Goal: Find specific page/section: Find specific page/section

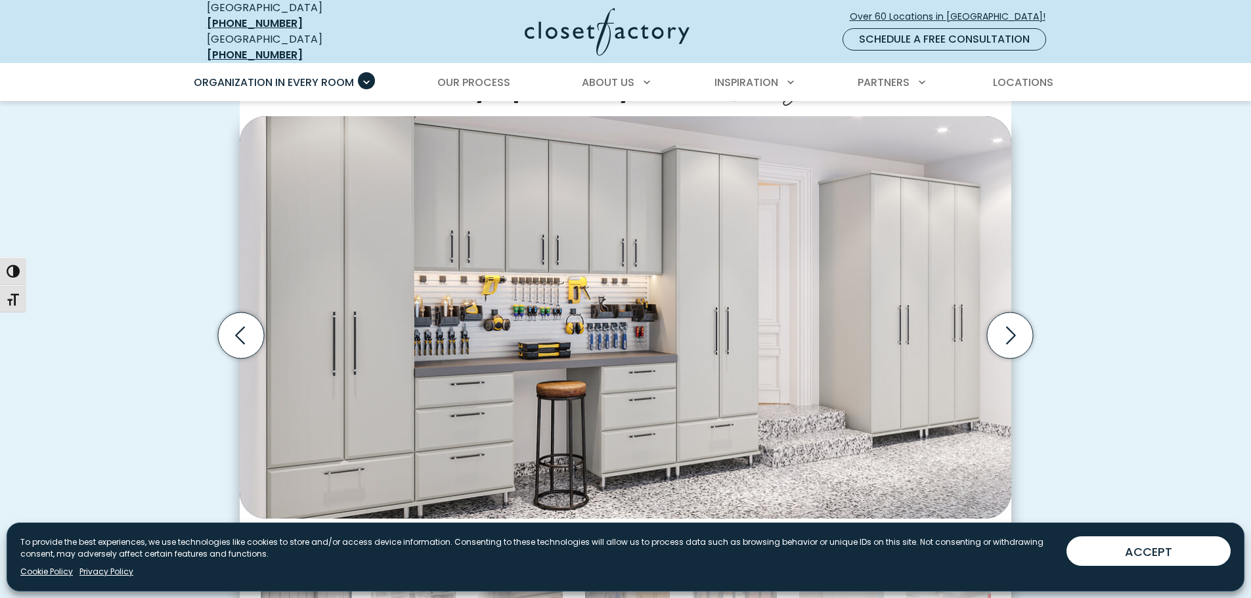
scroll to position [394, 0]
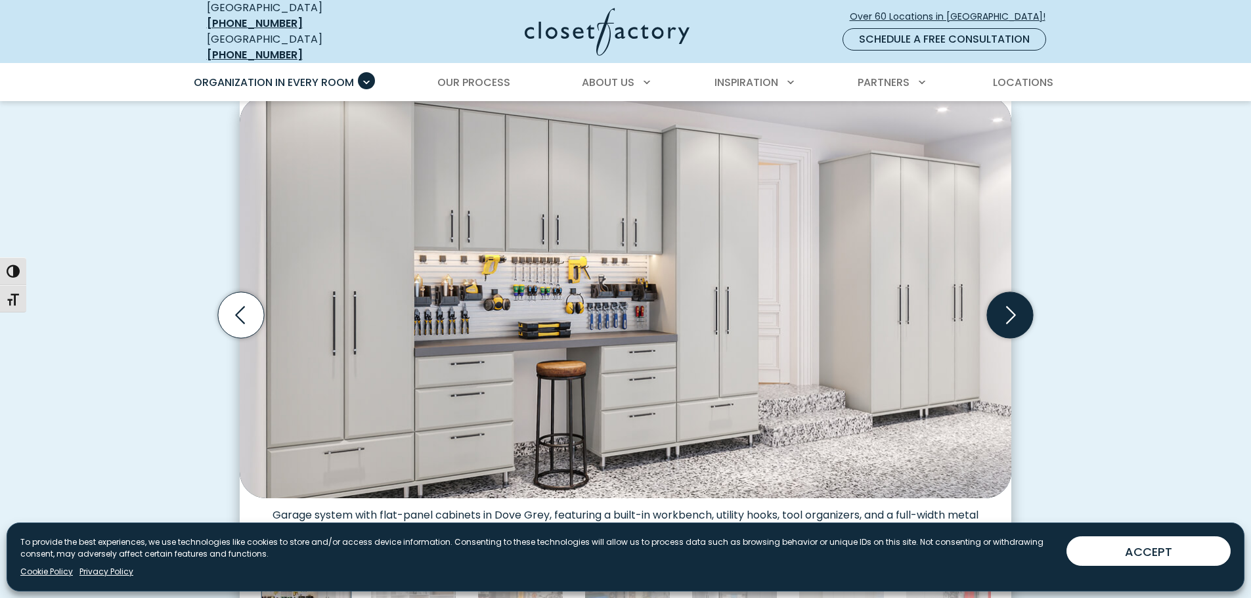
click at [1017, 306] on icon "Next slide" at bounding box center [1010, 315] width 46 height 46
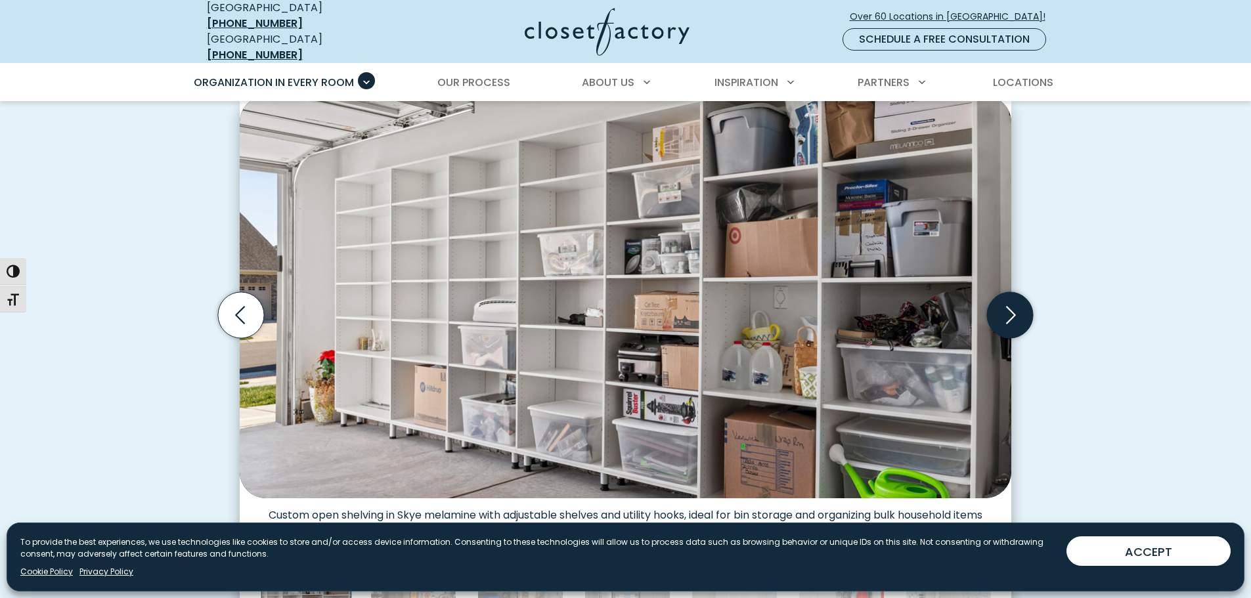
click at [1017, 306] on icon "Next slide" at bounding box center [1010, 315] width 46 height 46
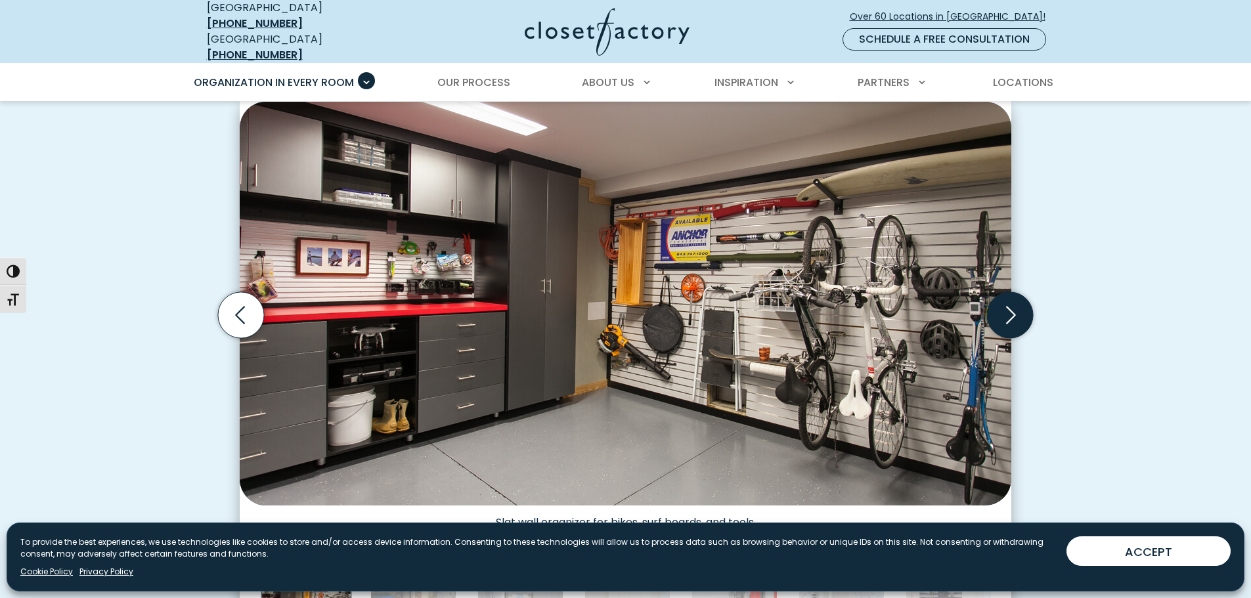
click at [1017, 306] on icon "Next slide" at bounding box center [1010, 315] width 46 height 46
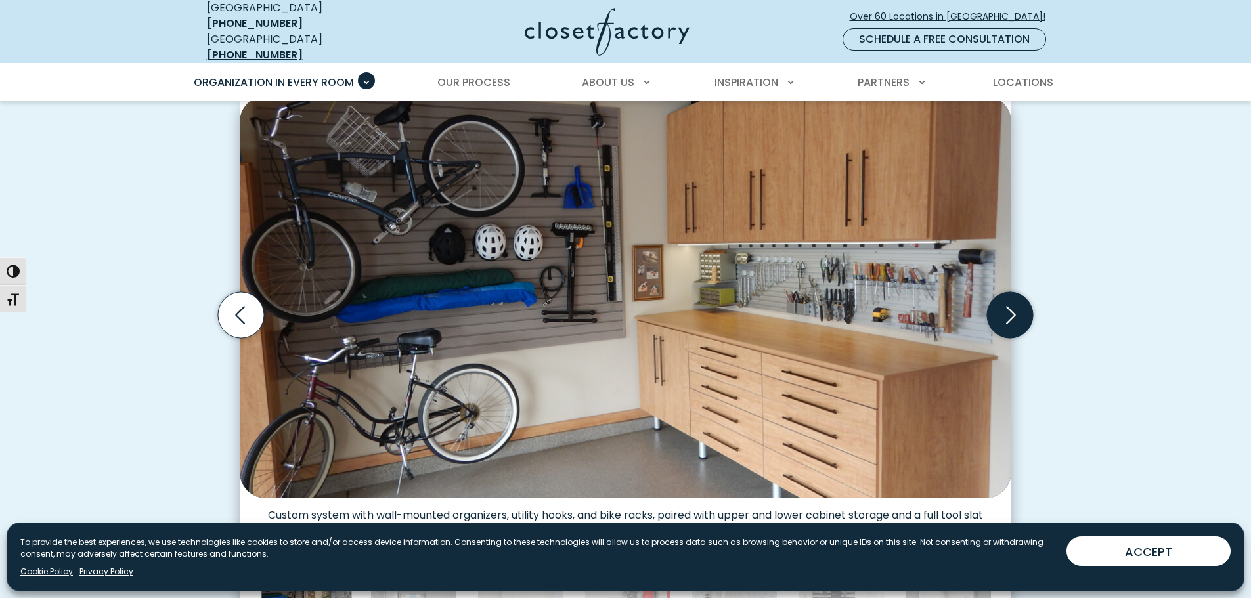
click at [1017, 306] on icon "Next slide" at bounding box center [1010, 315] width 46 height 46
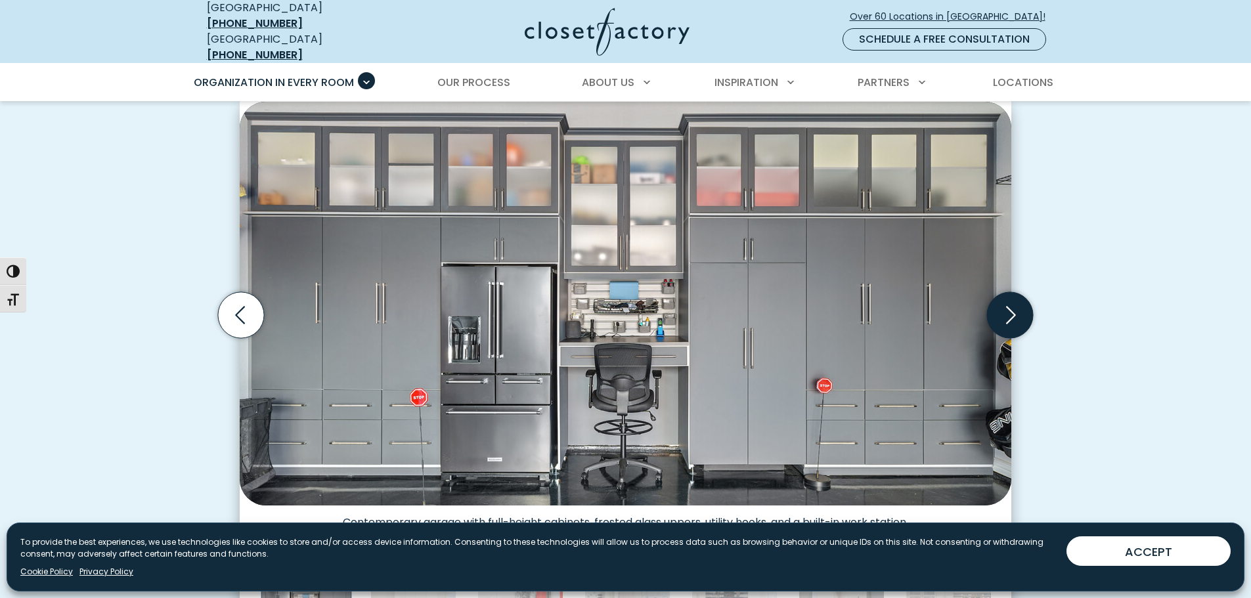
click at [1017, 306] on icon "Next slide" at bounding box center [1010, 315] width 46 height 46
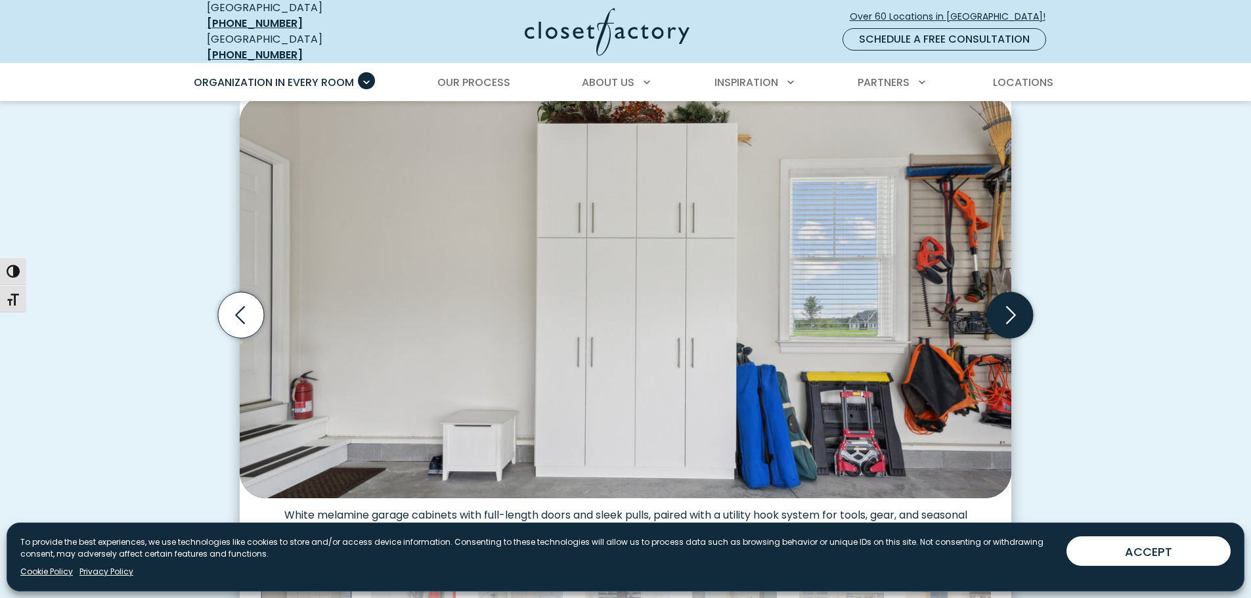
click at [1017, 306] on icon "Next slide" at bounding box center [1010, 315] width 46 height 46
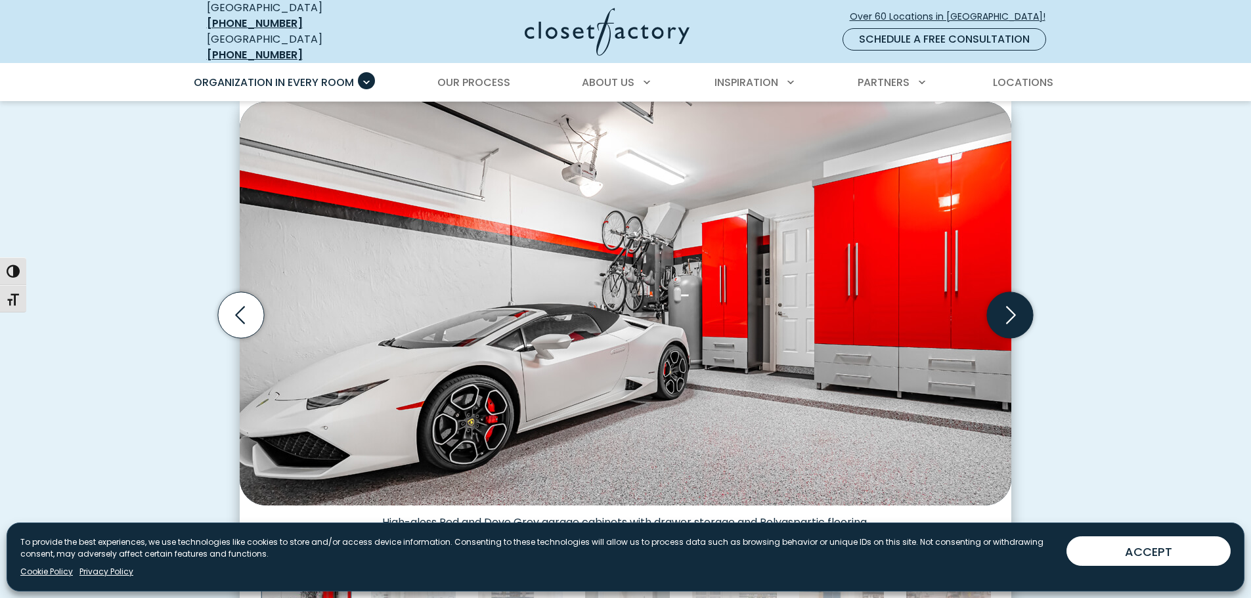
click at [1017, 306] on icon "Next slide" at bounding box center [1010, 315] width 46 height 46
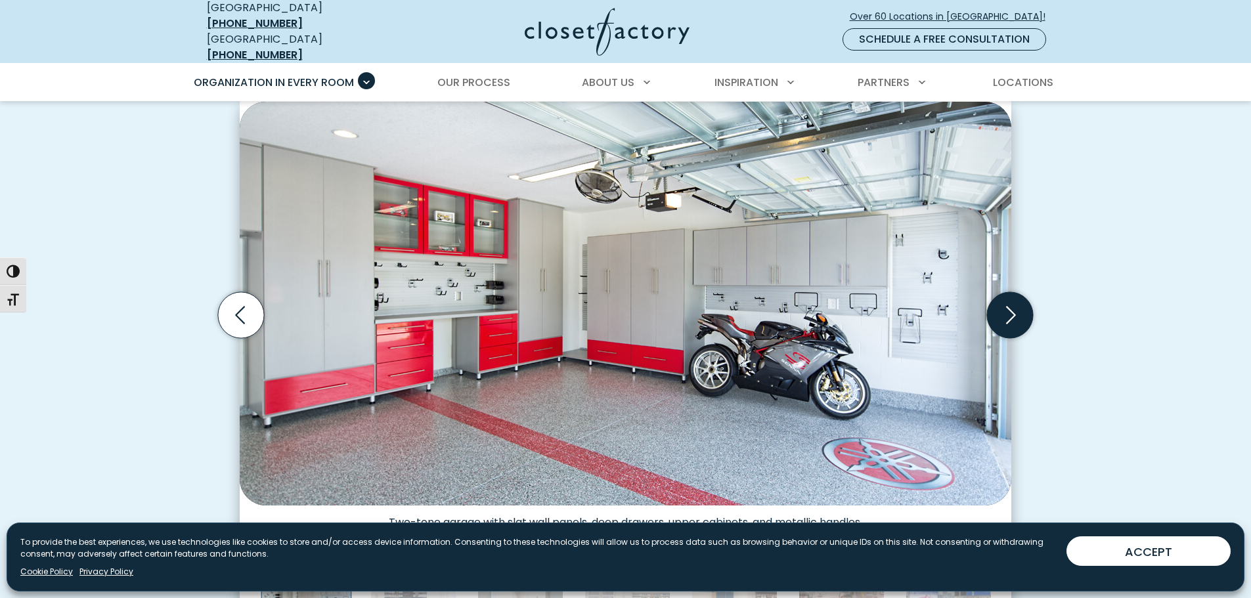
click at [1017, 306] on icon "Next slide" at bounding box center [1010, 315] width 46 height 46
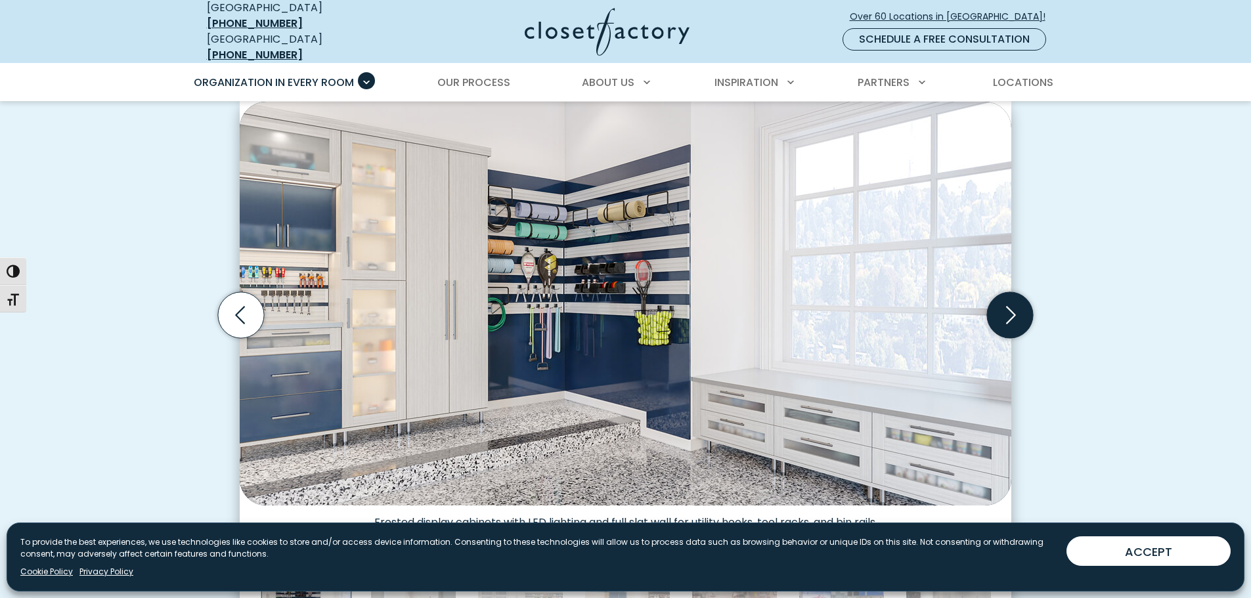
click at [1017, 306] on icon "Next slide" at bounding box center [1010, 315] width 46 height 46
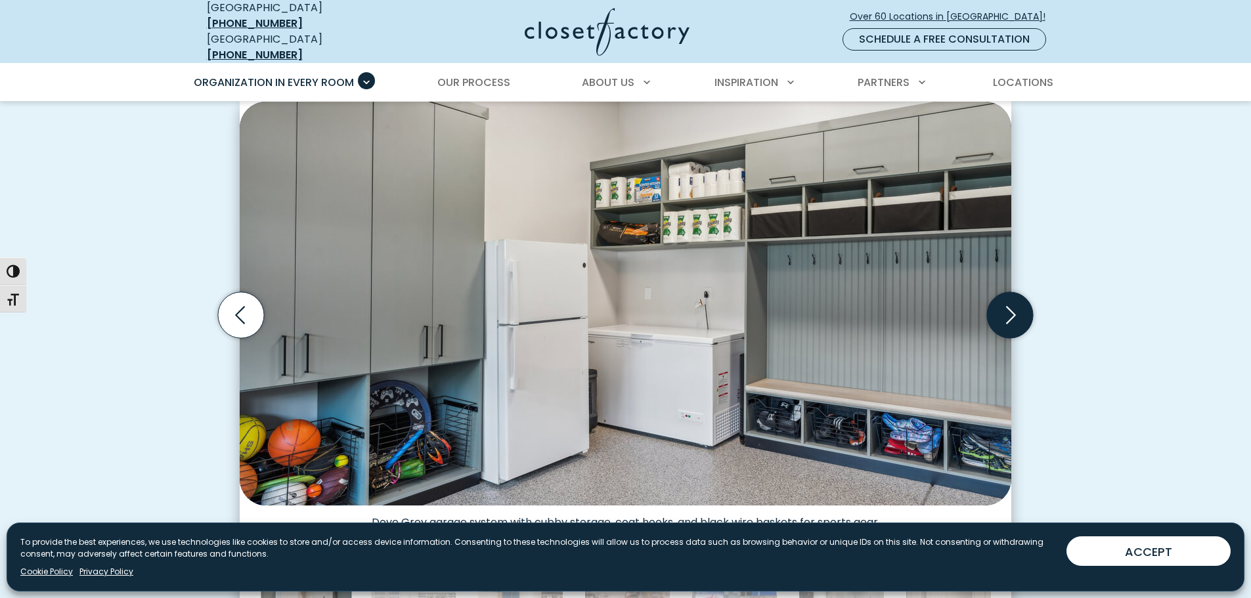
click at [1017, 306] on icon "Next slide" at bounding box center [1010, 315] width 46 height 46
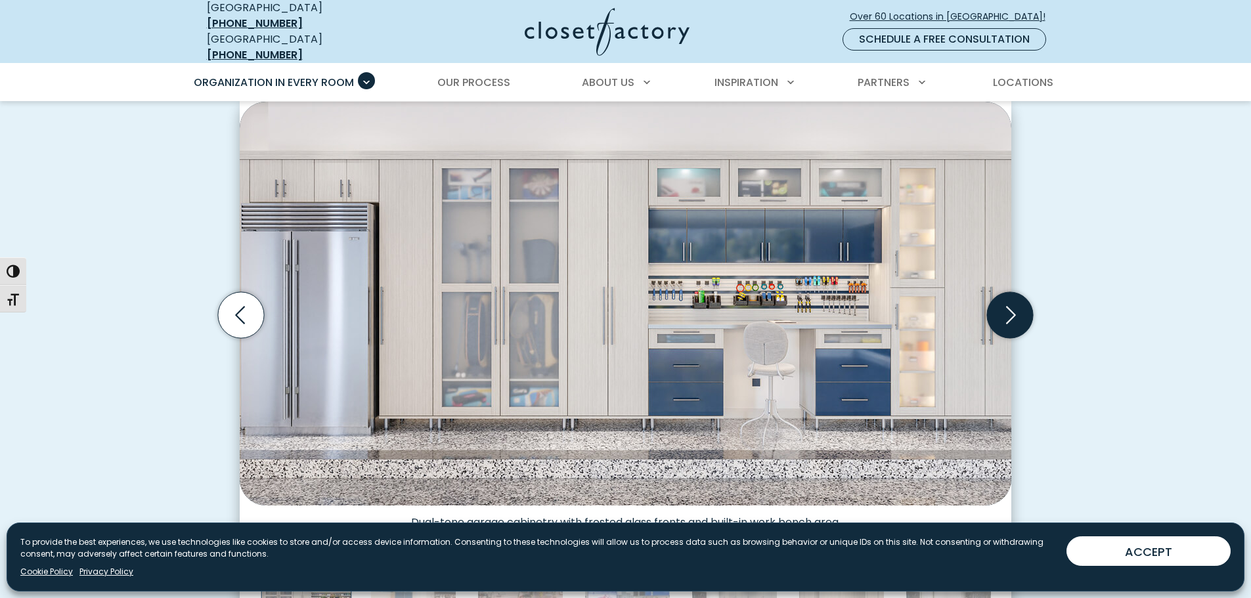
click at [1017, 306] on icon "Next slide" at bounding box center [1010, 315] width 46 height 46
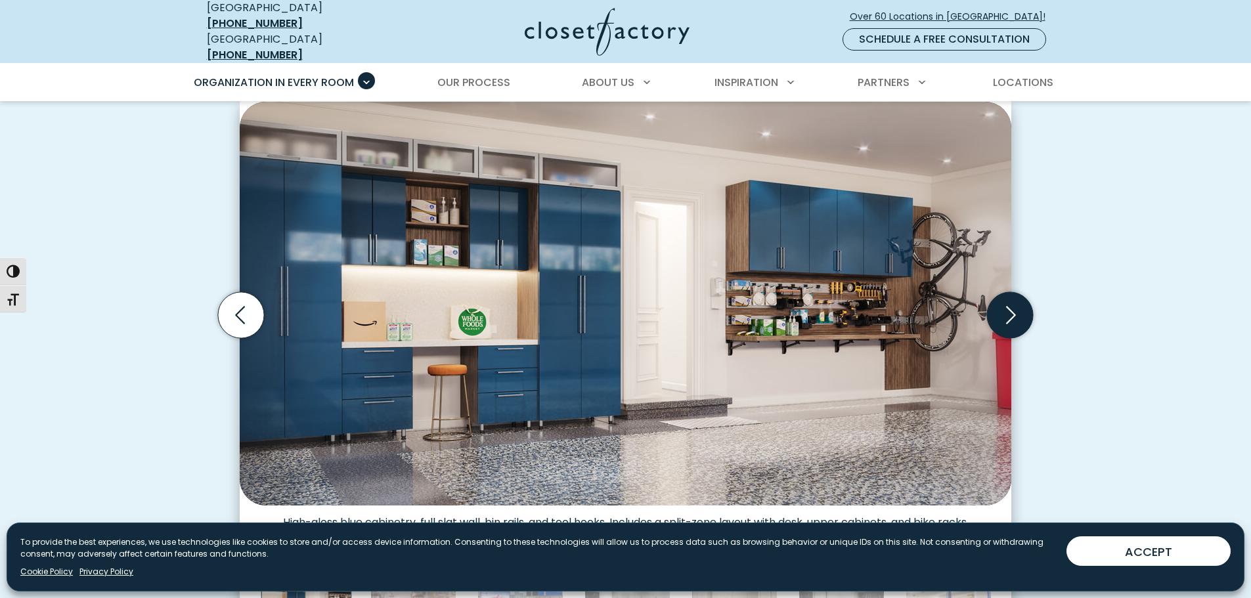
click at [1017, 306] on icon "Next slide" at bounding box center [1010, 315] width 46 height 46
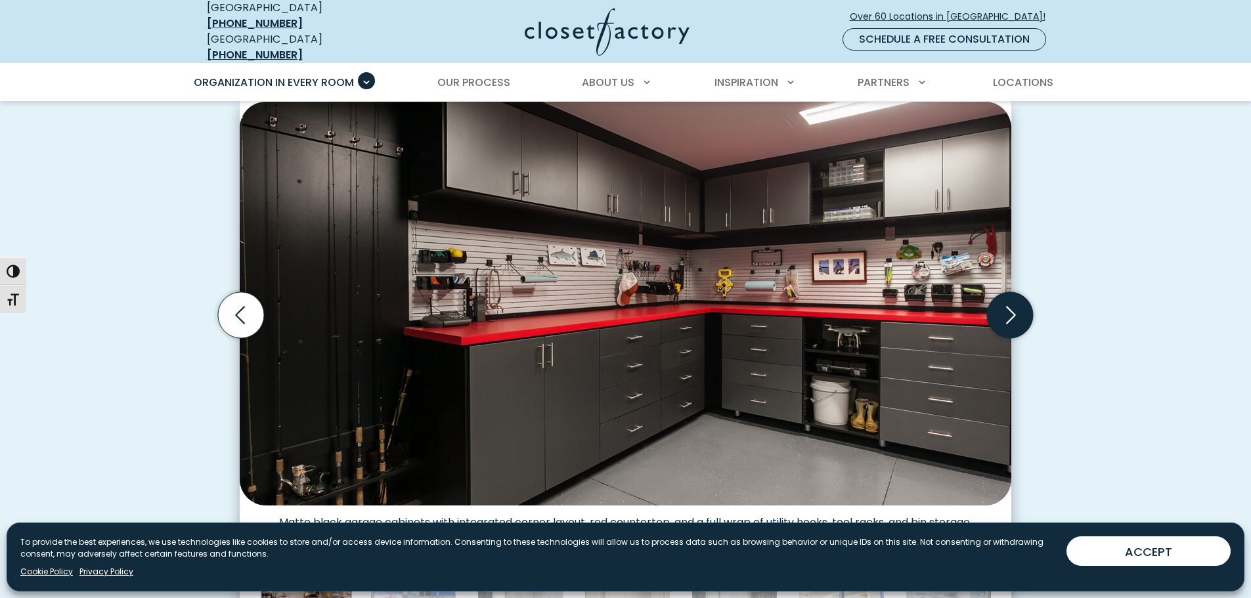
click at [1017, 306] on icon "Next slide" at bounding box center [1010, 315] width 46 height 46
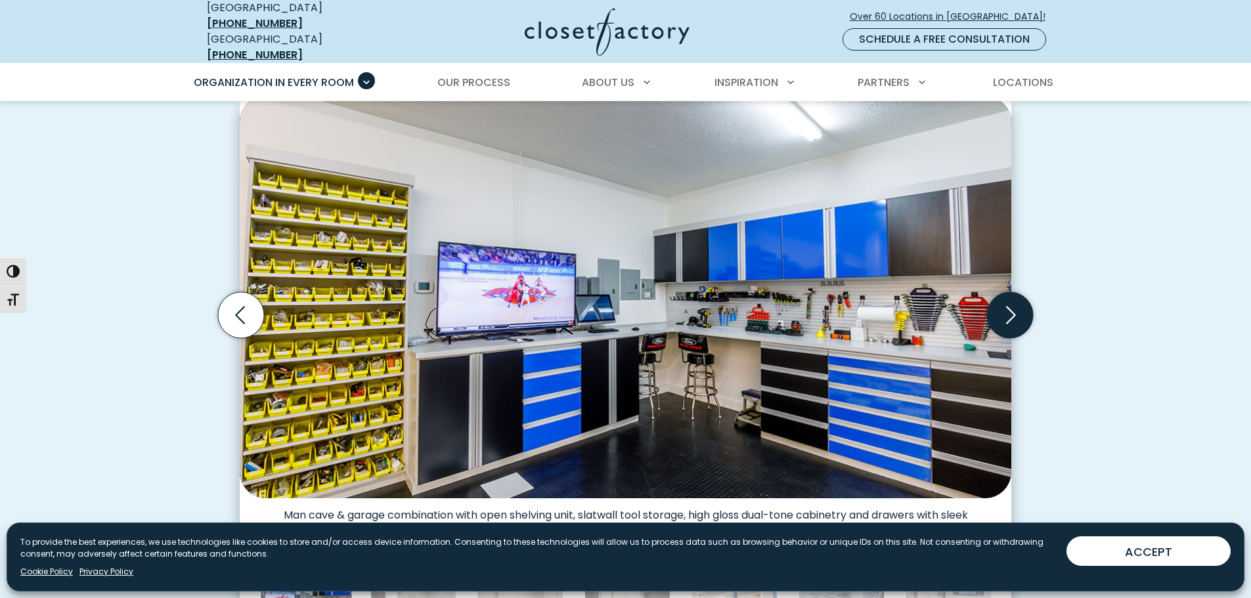
click at [1017, 306] on icon "Next slide" at bounding box center [1010, 315] width 46 height 46
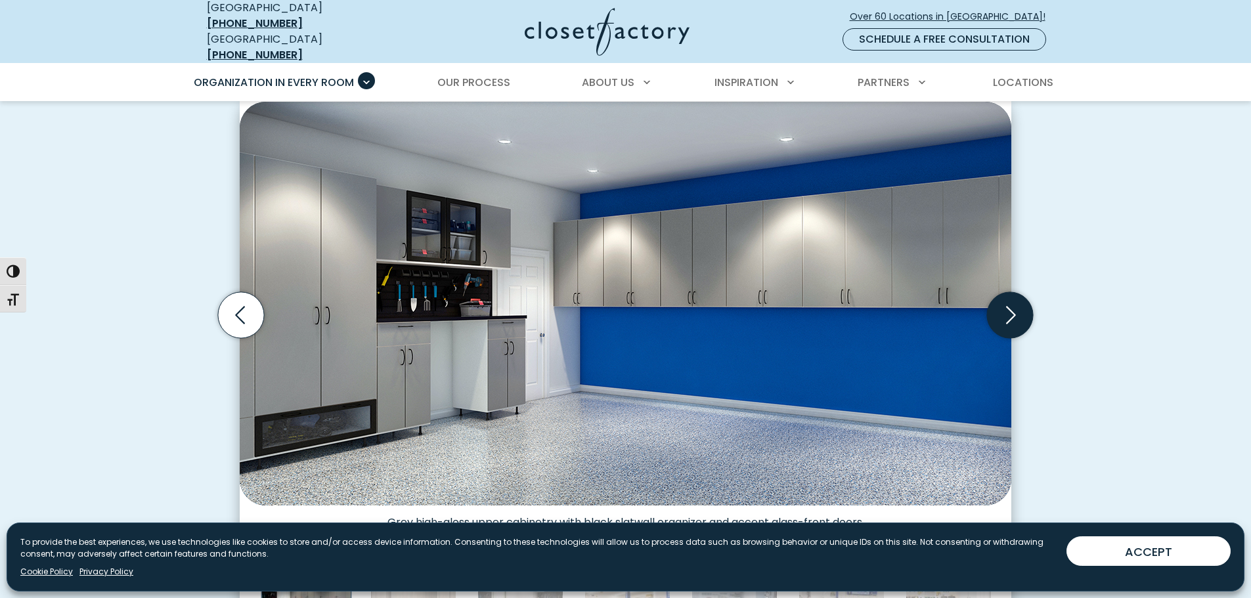
click at [1017, 306] on icon "Next slide" at bounding box center [1010, 315] width 46 height 46
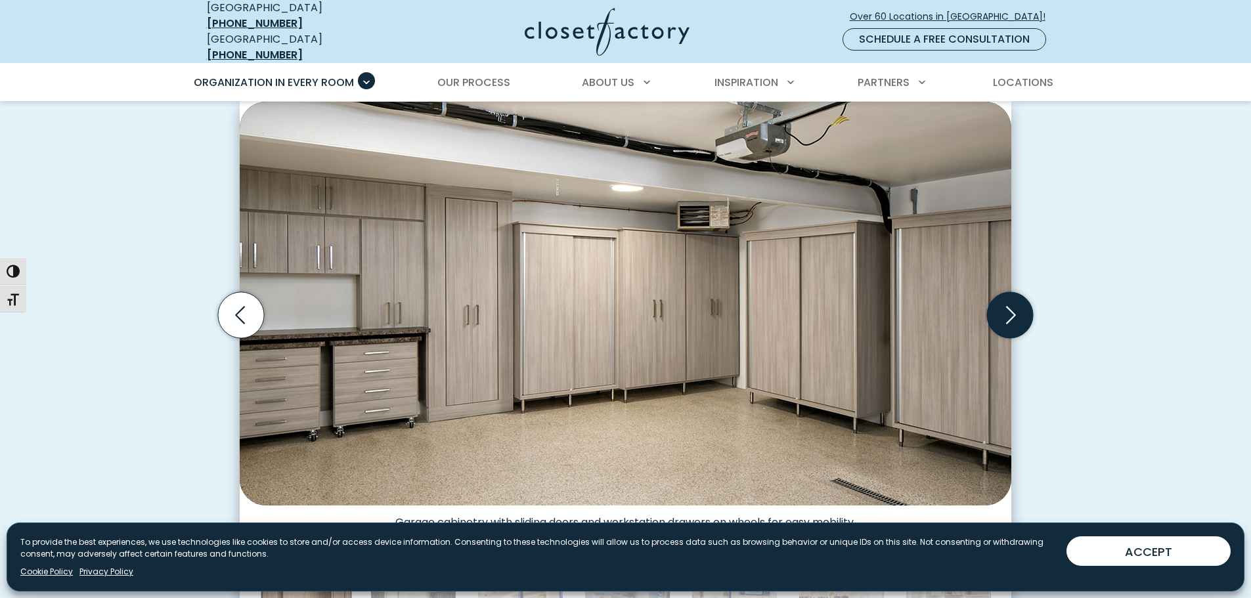
click at [1017, 306] on icon "Next slide" at bounding box center [1010, 315] width 46 height 46
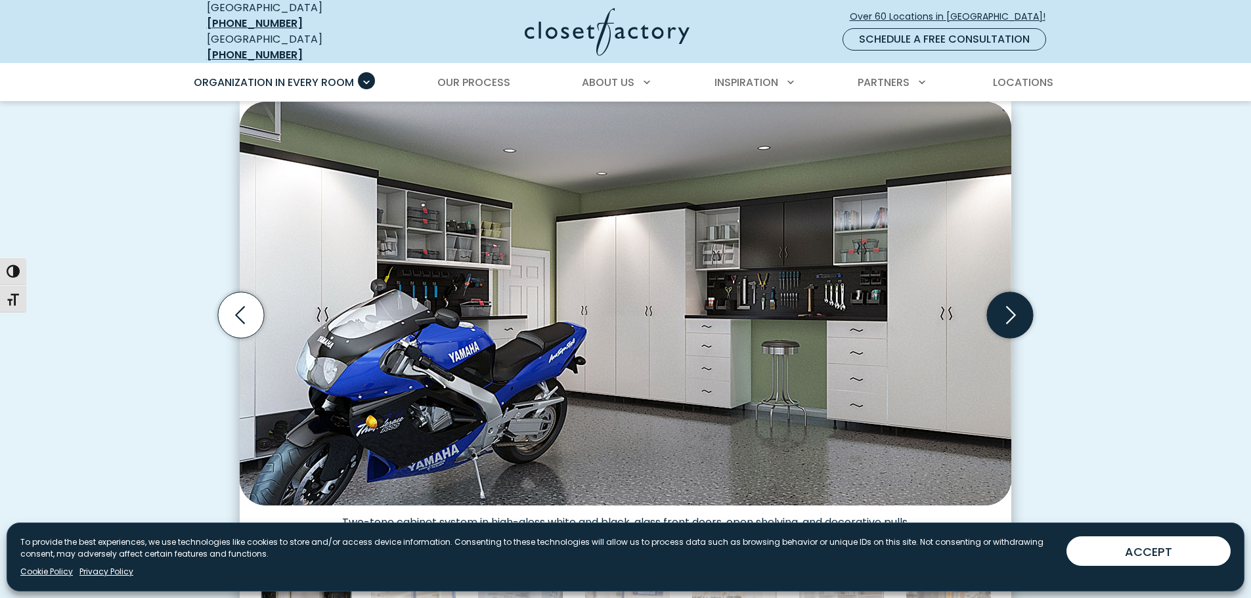
click at [1017, 306] on icon "Next slide" at bounding box center [1010, 315] width 46 height 46
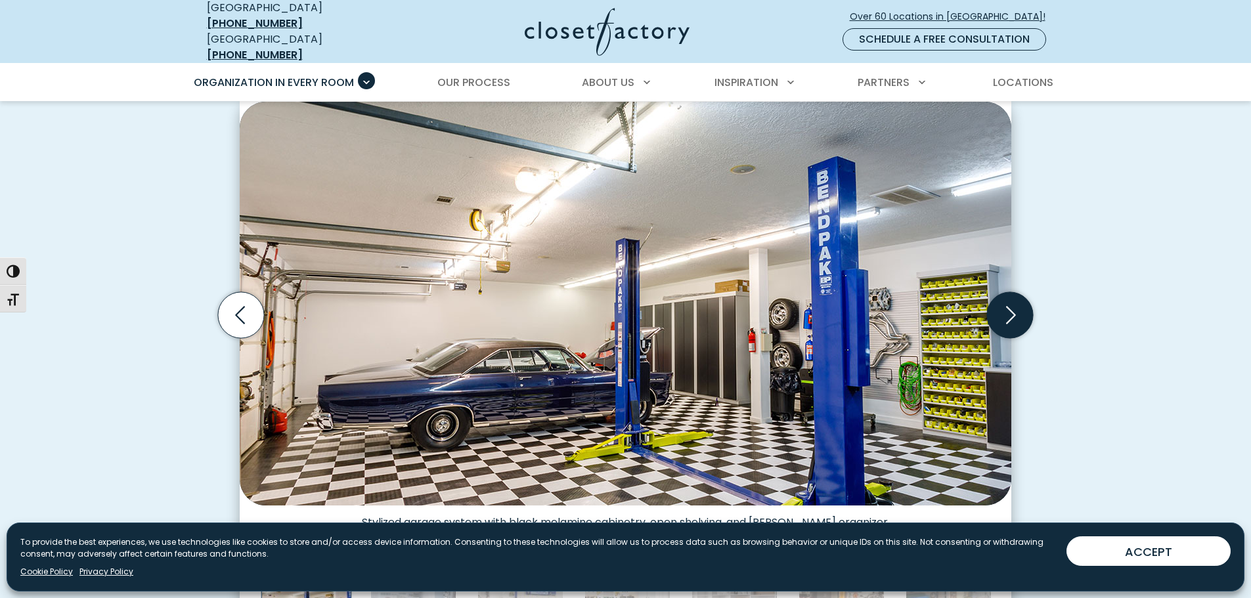
click at [1017, 306] on icon "Next slide" at bounding box center [1010, 315] width 46 height 46
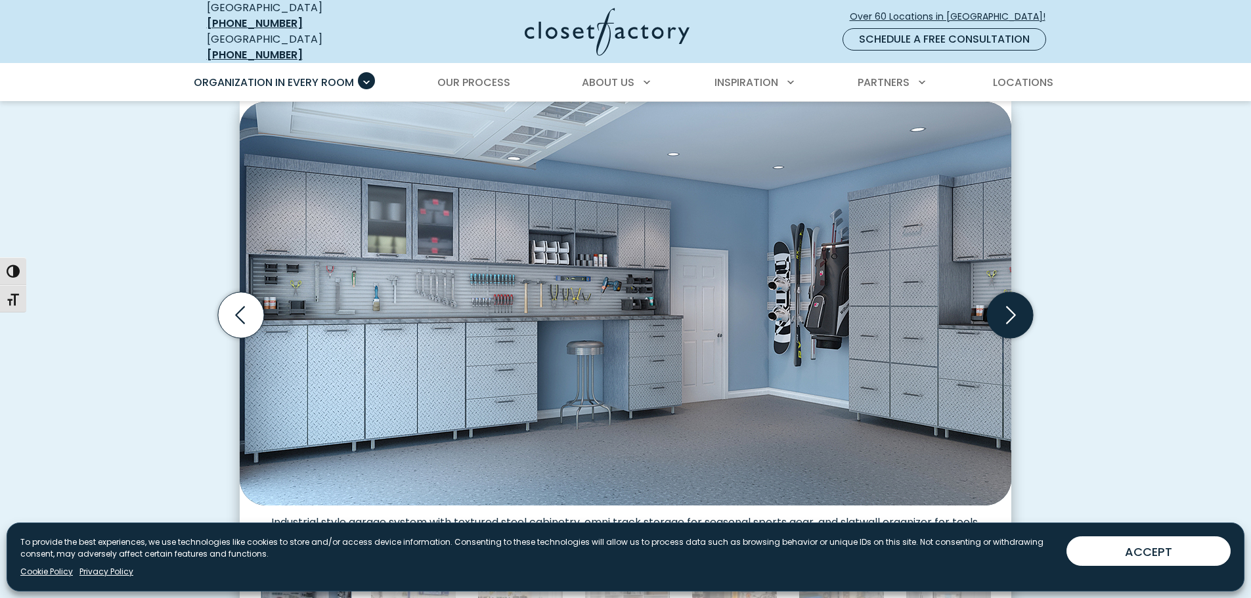
click at [1017, 306] on icon "Next slide" at bounding box center [1010, 315] width 46 height 46
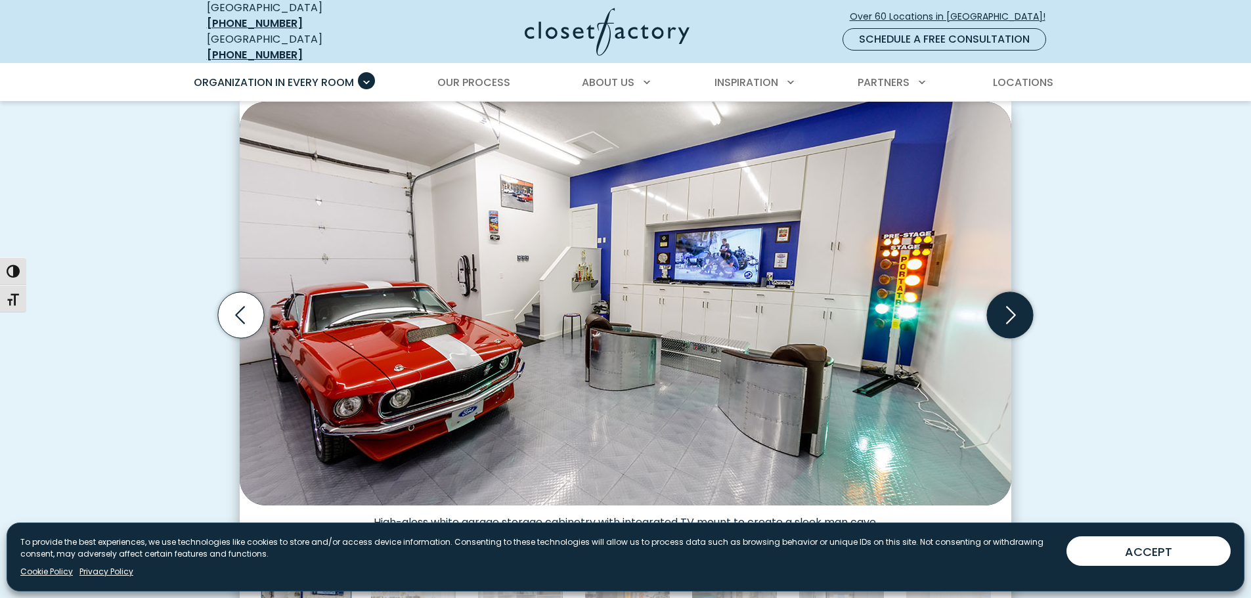
click at [1017, 306] on icon "Next slide" at bounding box center [1010, 315] width 46 height 46
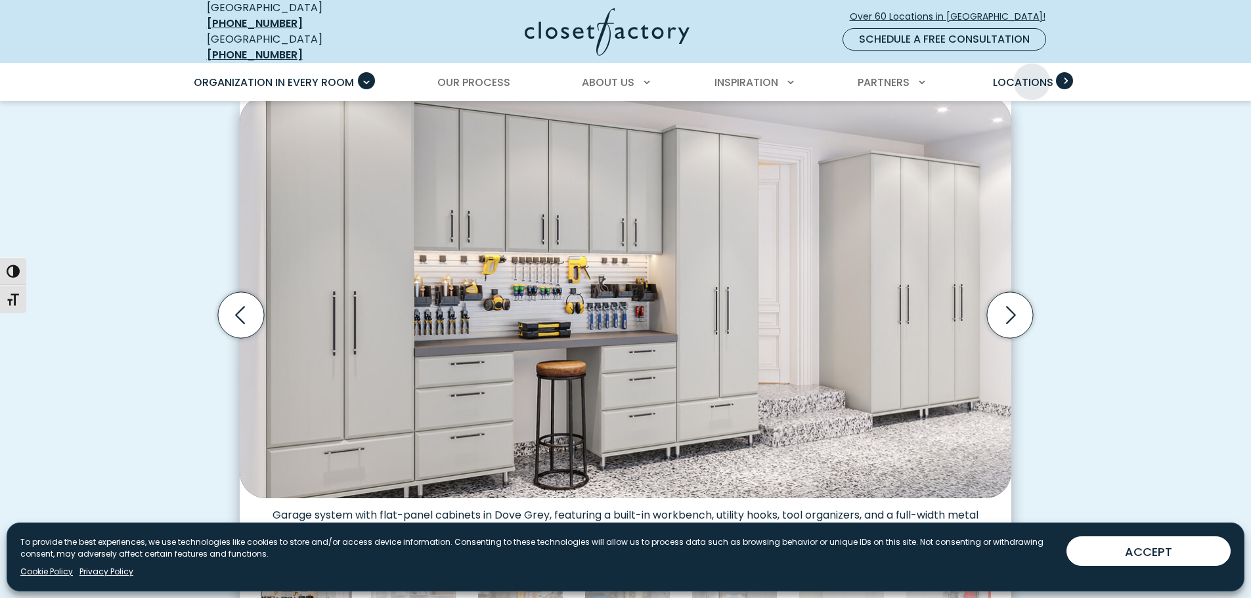
click at [1033, 75] on span "Locations" at bounding box center [1023, 82] width 60 height 15
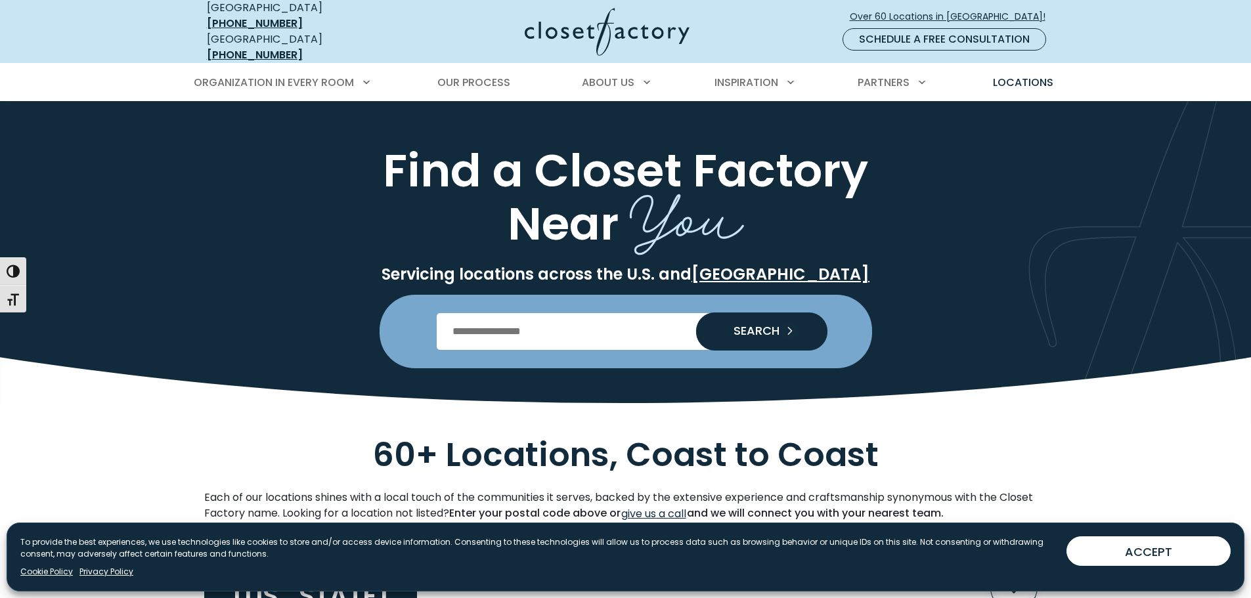
click at [500, 319] on input "Enter Postal Code" at bounding box center [626, 331] width 378 height 37
type input "*****"
click at [747, 313] on button "SEARCH" at bounding box center [761, 331] width 131 height 37
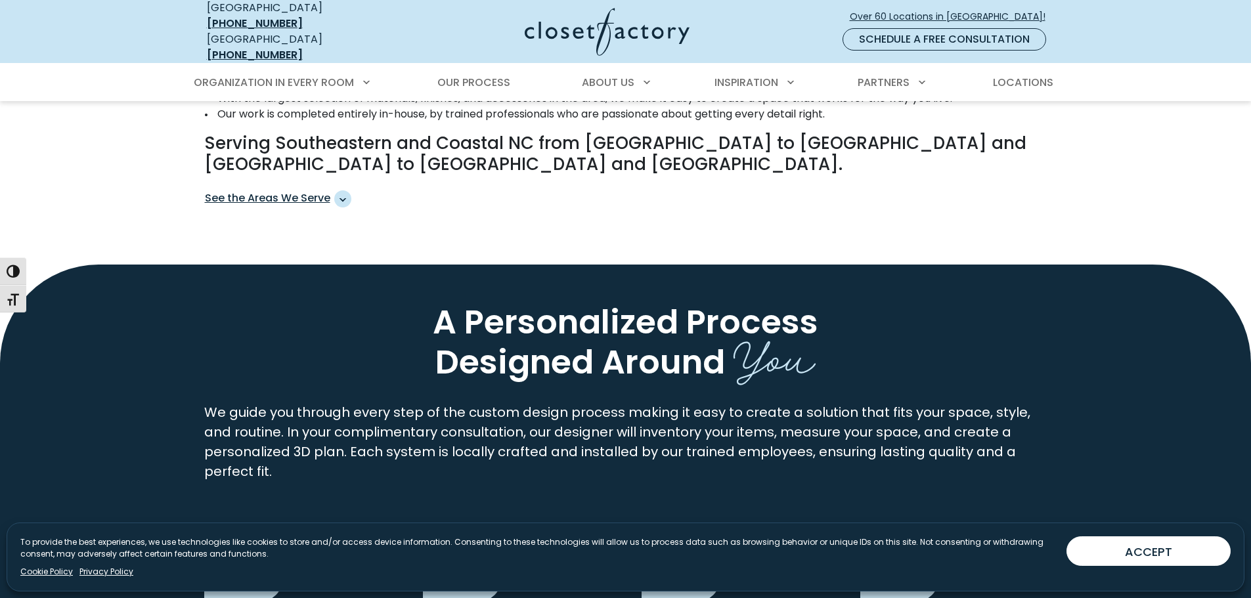
scroll to position [788, 0]
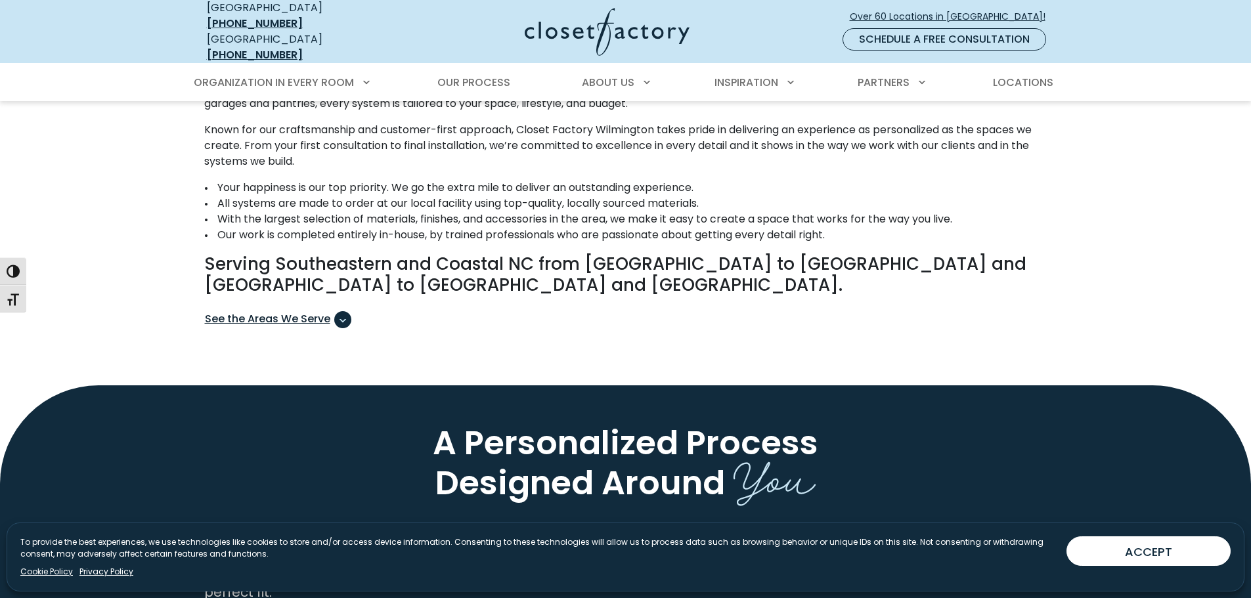
click at [294, 312] on span "See the Areas We Serve" at bounding box center [278, 319] width 146 height 17
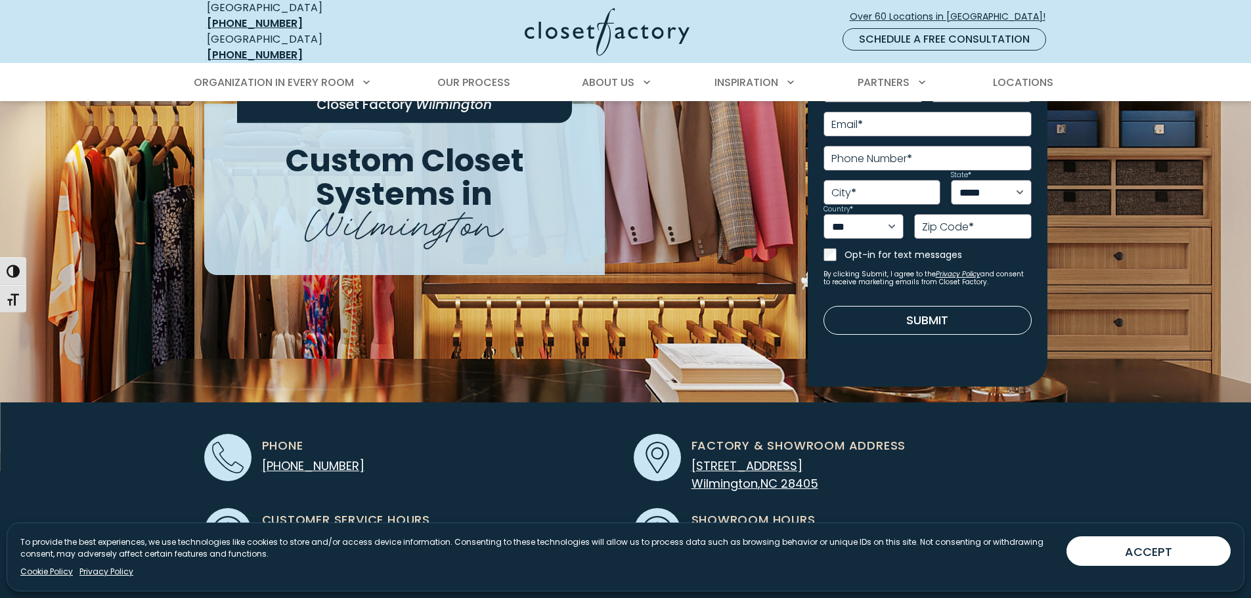
scroll to position [0, 0]
